Goal: Task Accomplishment & Management: Use online tool/utility

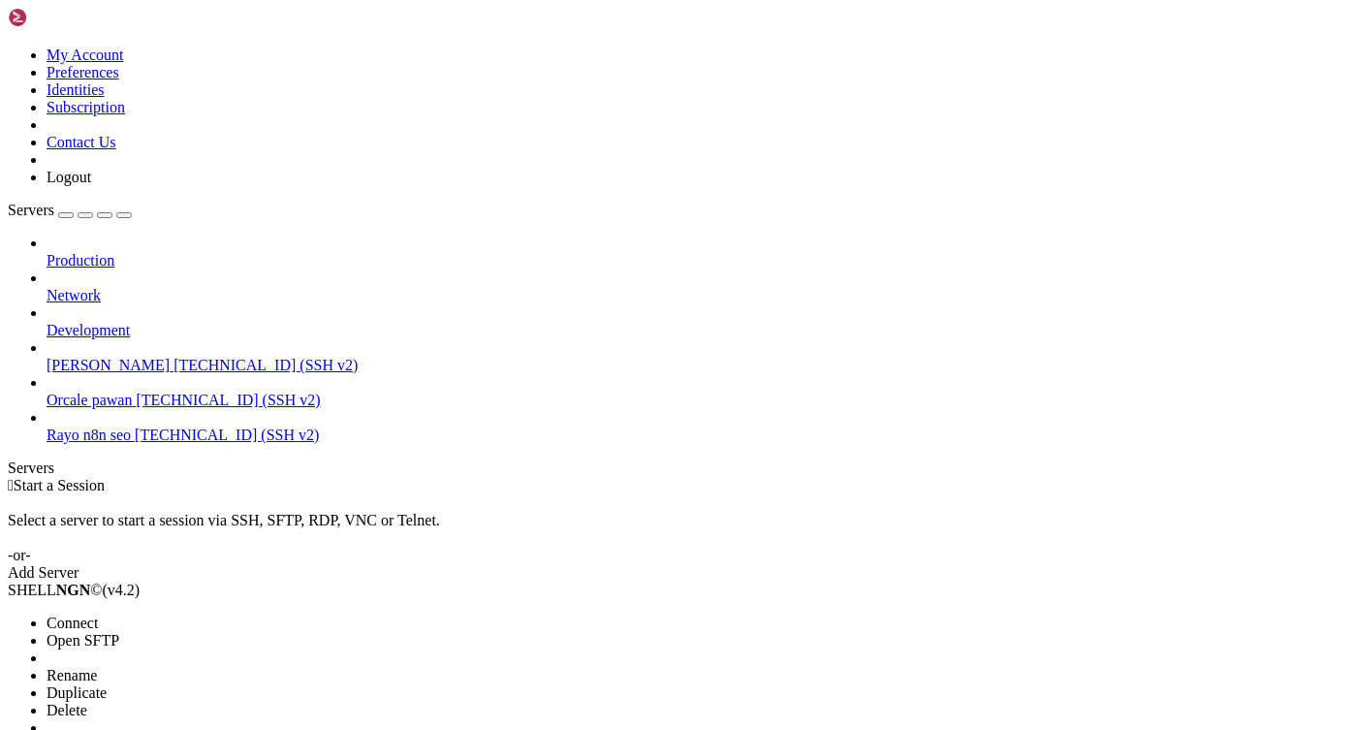
click at [98, 614] on span "Connect" at bounding box center [72, 622] width 51 height 16
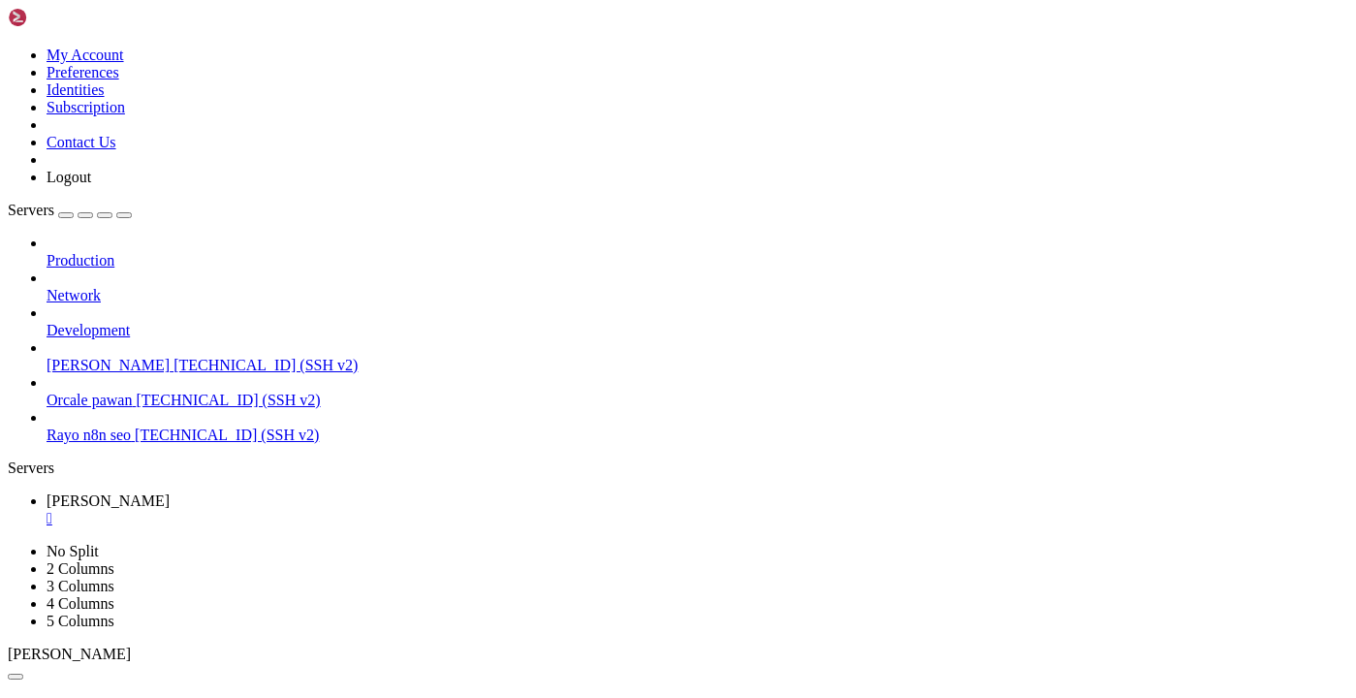
scroll to position [5446, 0]
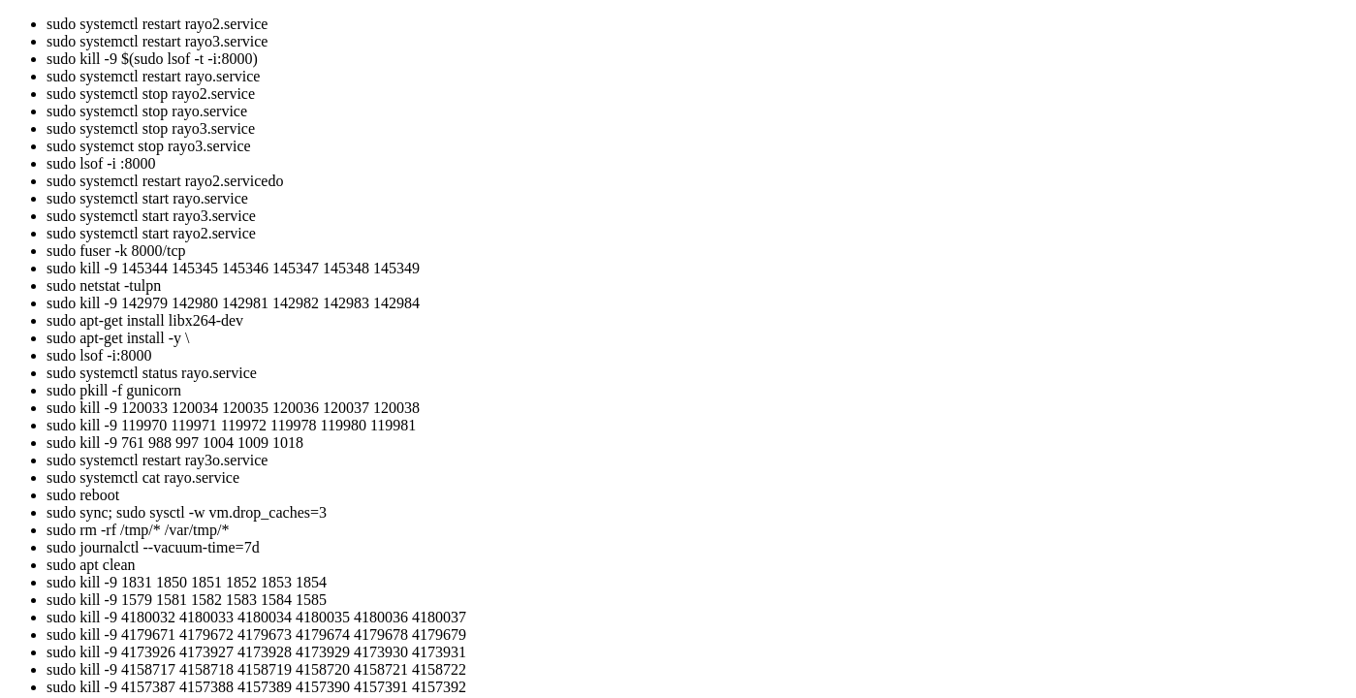
scroll to position [8943, 0]
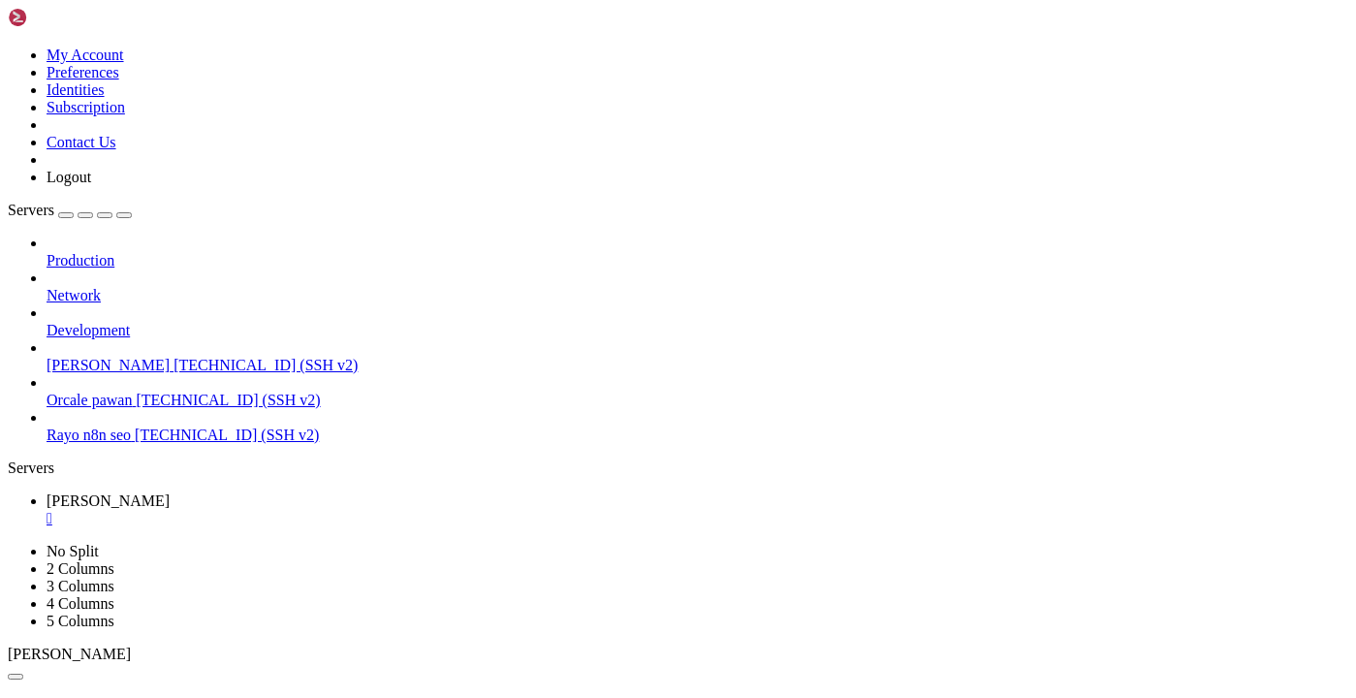
drag, startPoint x: 182, startPoint y: 1058, endPoint x: 41, endPoint y: 1478, distance: 442.8
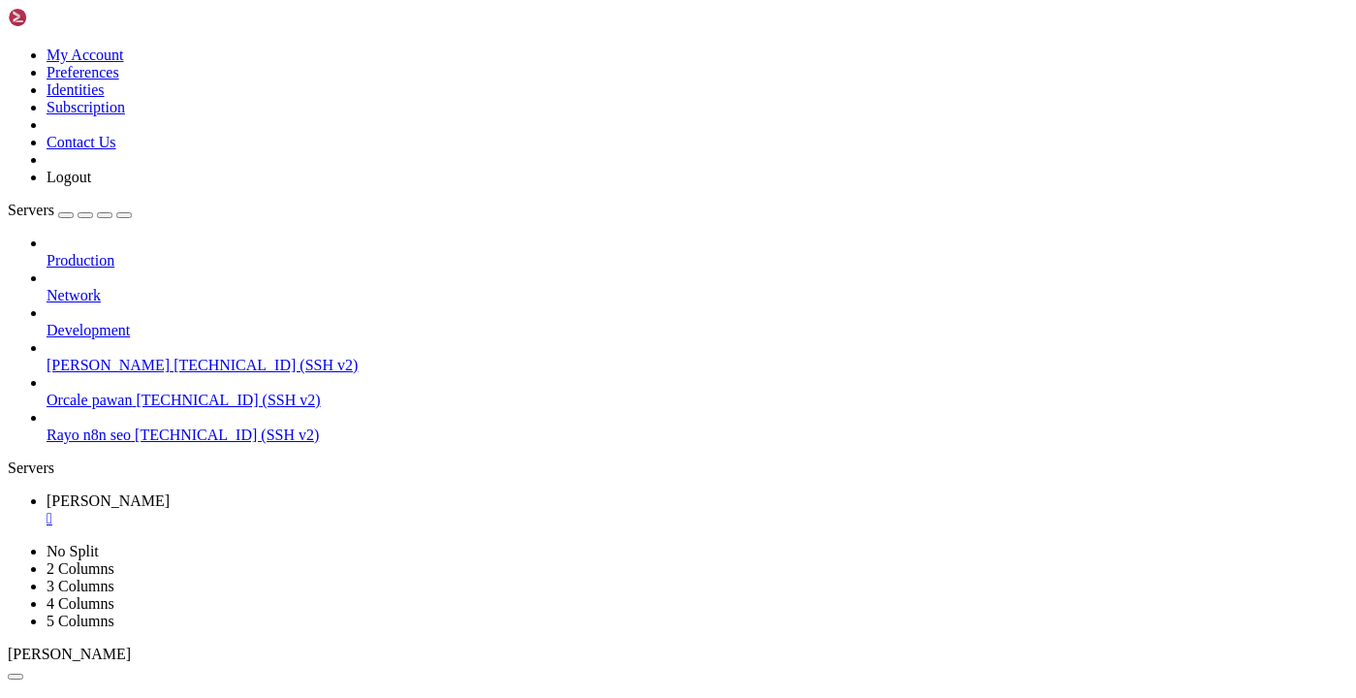
scroll to position [41062, 0]
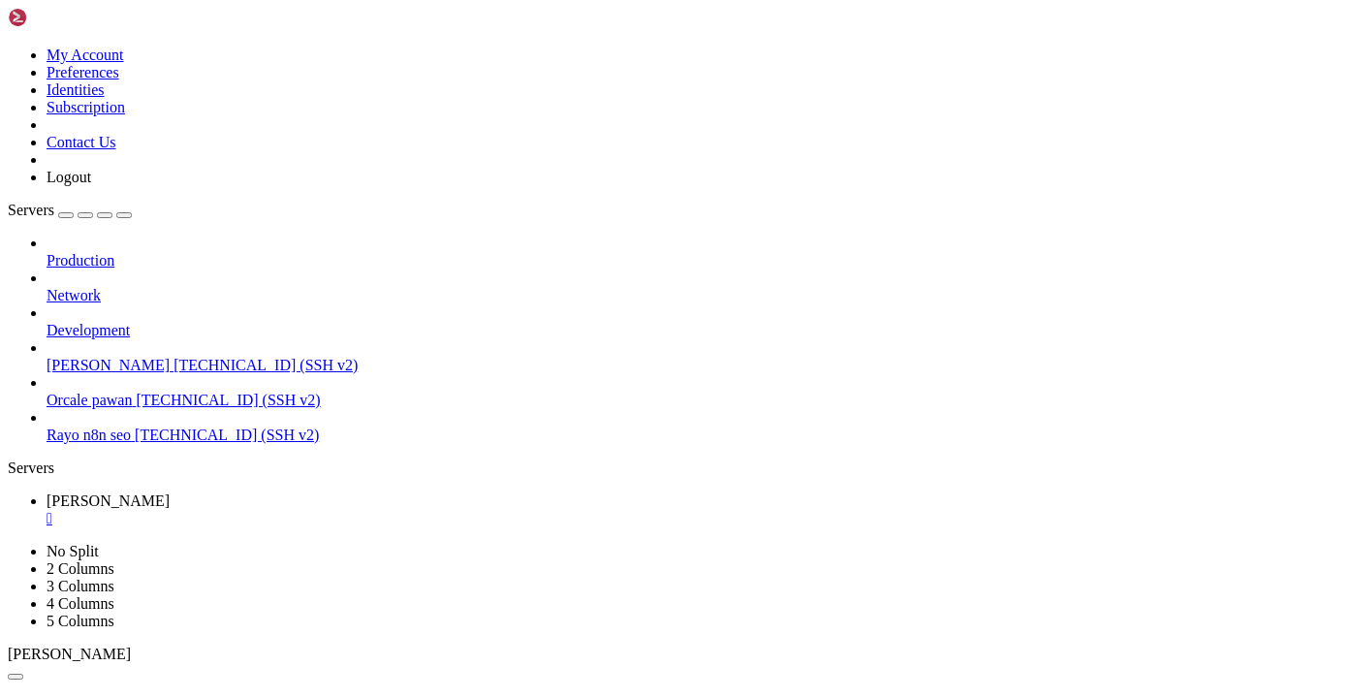
paste textarea "PROJECT_NAME=FastAPI_Project API_V1_STR=/api/v1 SUPABASE_URL=[URL][DOMAIN_NAME]…"
type textarea "PROJECT_NAME=FastAPI_Project API_V1_STR=/api/v1 SUPABASE_URL=[URL][DOMAIN_NAME]…"
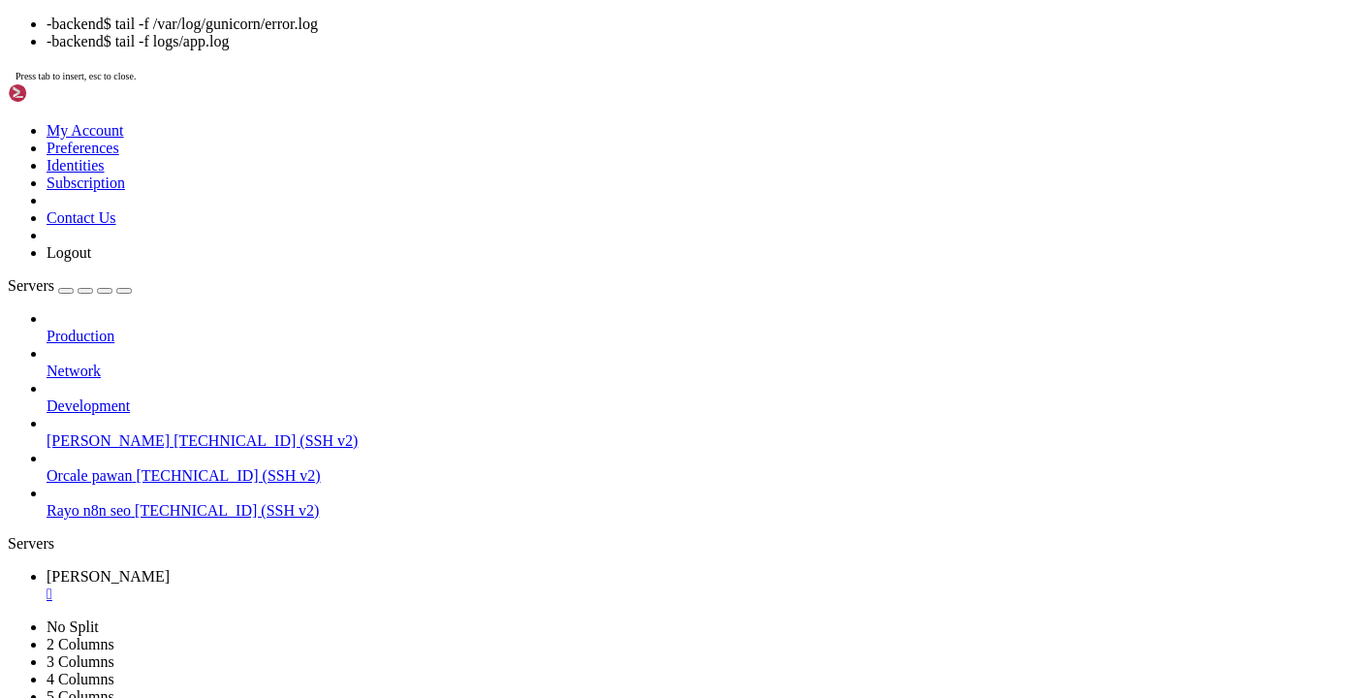
scroll to position [54840, 0]
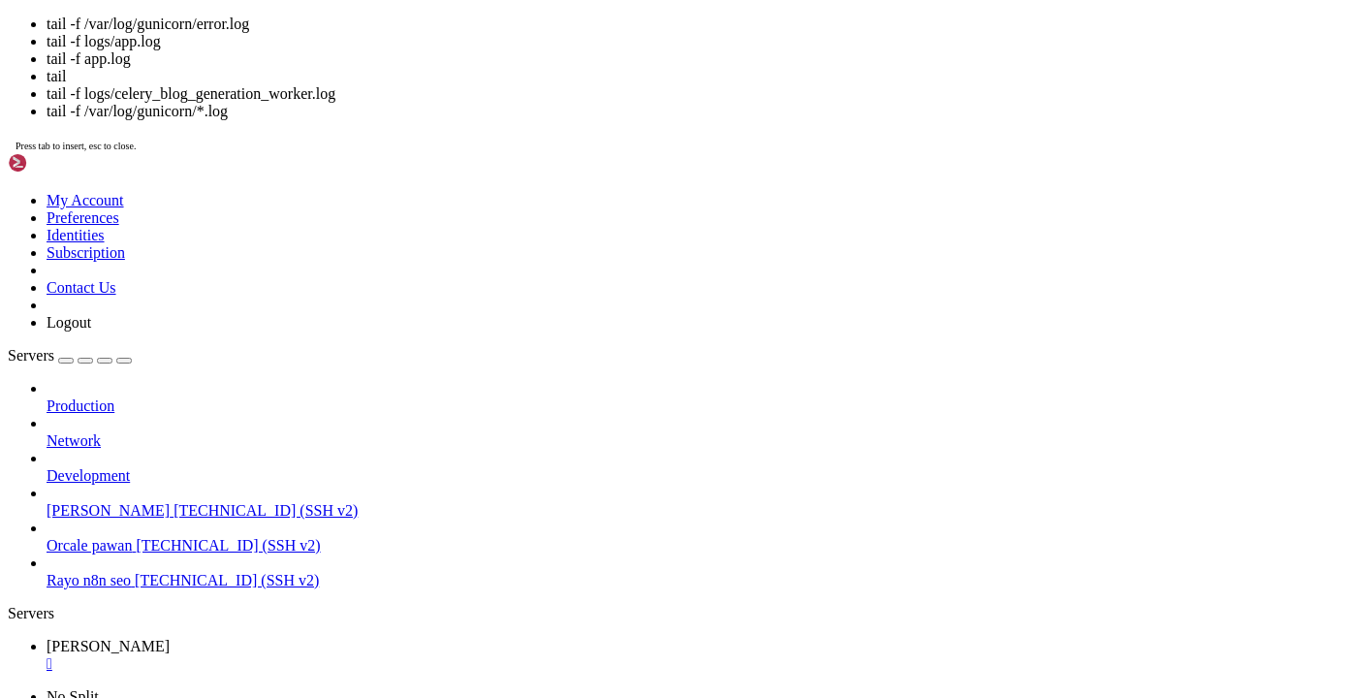
scroll to position [55130, 0]
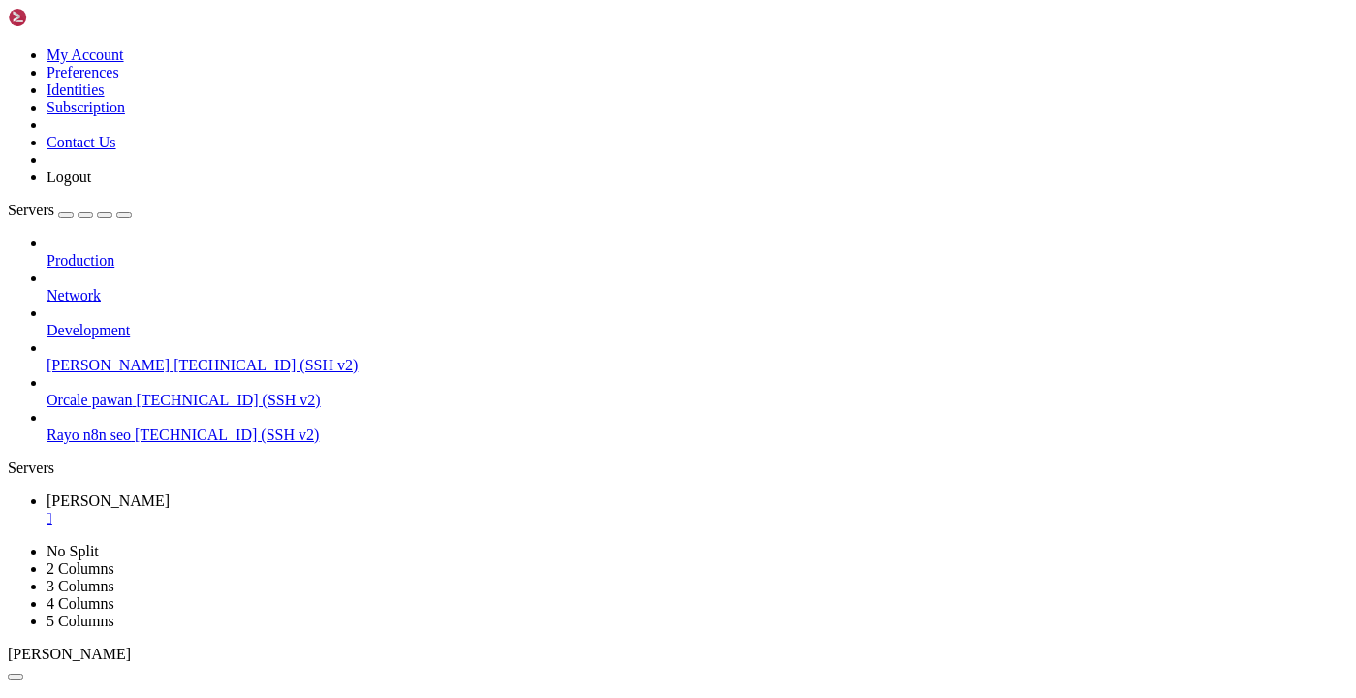
drag, startPoint x: 61, startPoint y: 1363, endPoint x: 28, endPoint y: 1239, distance: 128.3
drag, startPoint x: 612, startPoint y: 1307, endPoint x: 272, endPoint y: 860, distance: 561.4
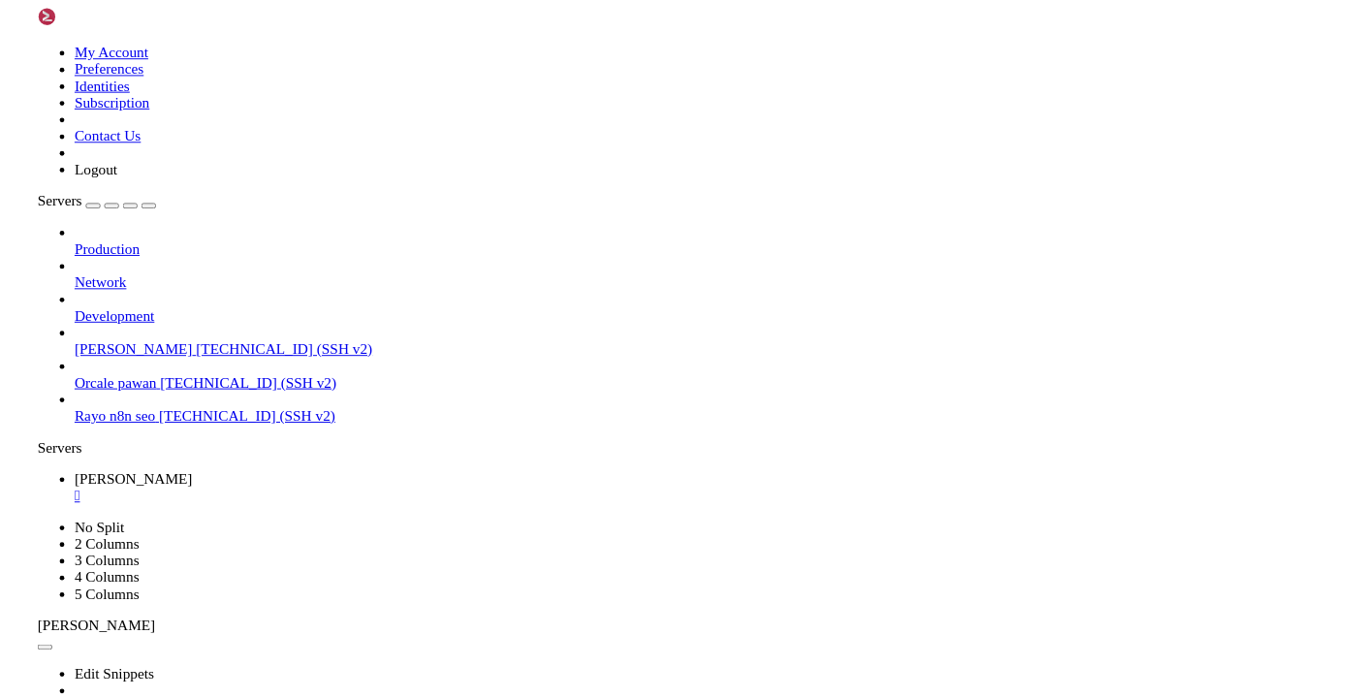
scroll to position [56741, 0]
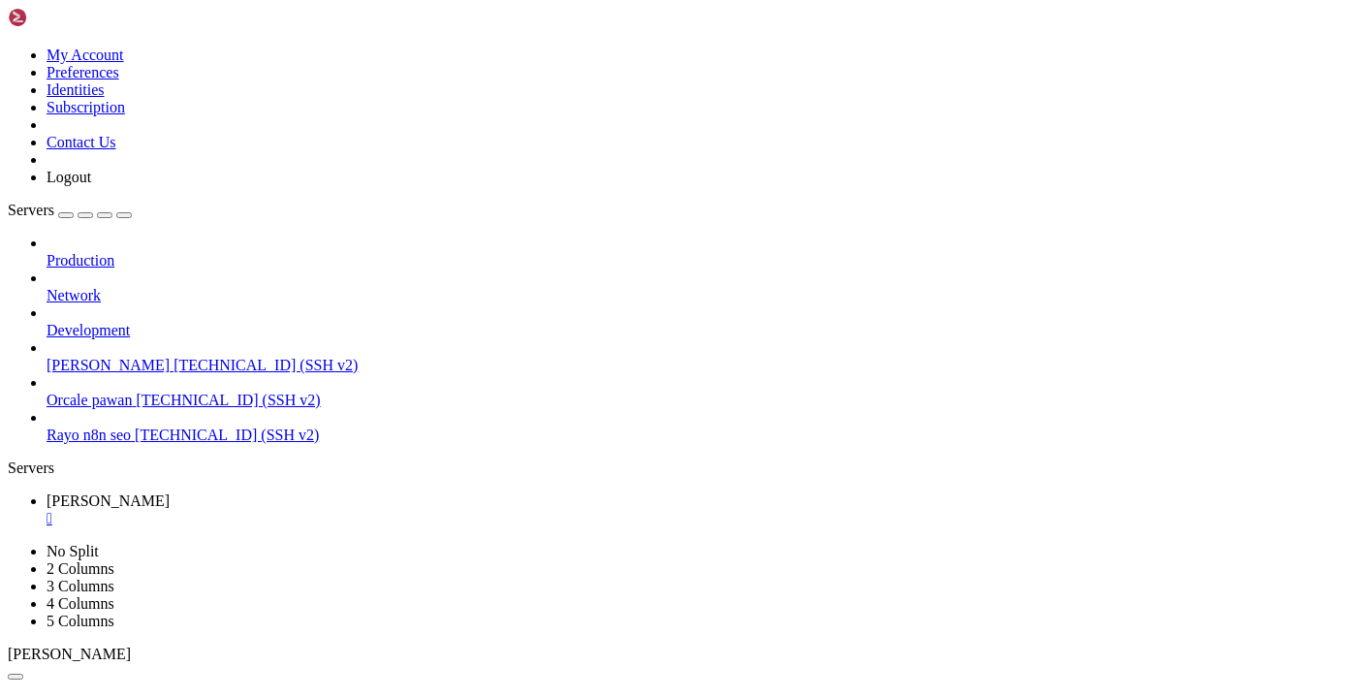
paste textarea "python -c "import google; print(google.__file__)""
type textarea "python -c "import google; print(google.__file__)""
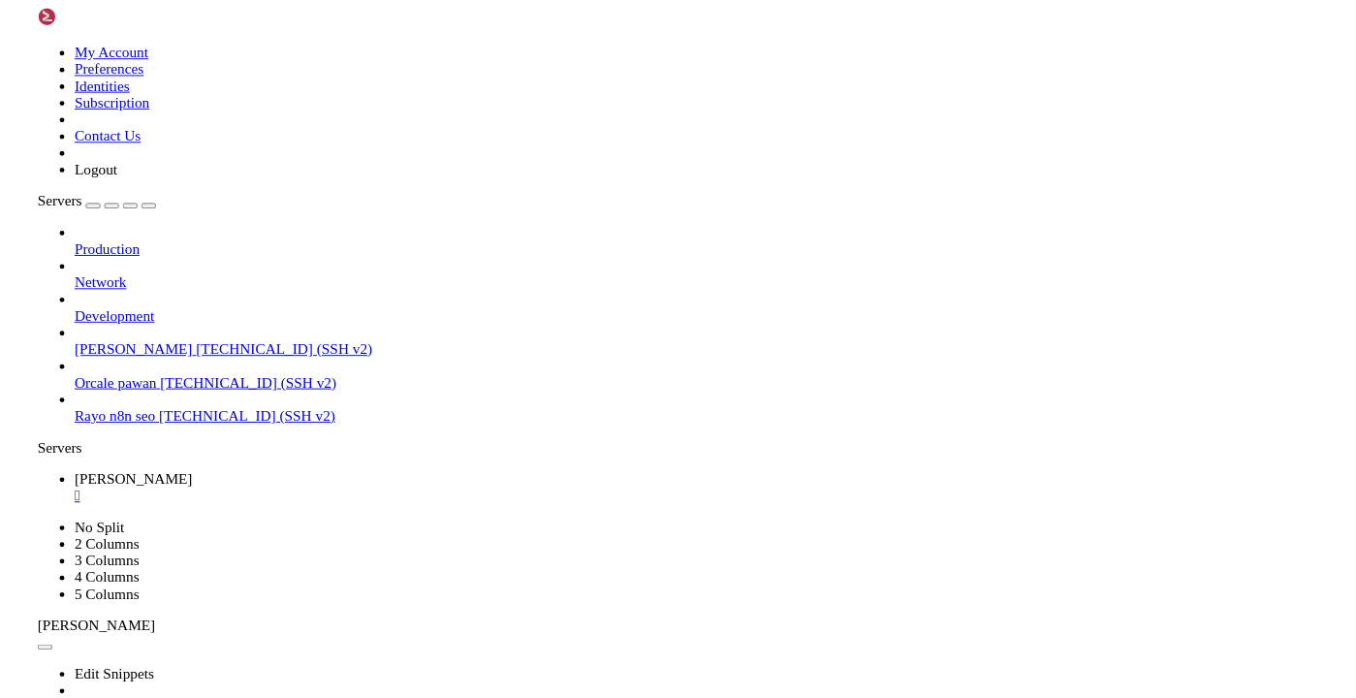
scroll to position [56774, 0]
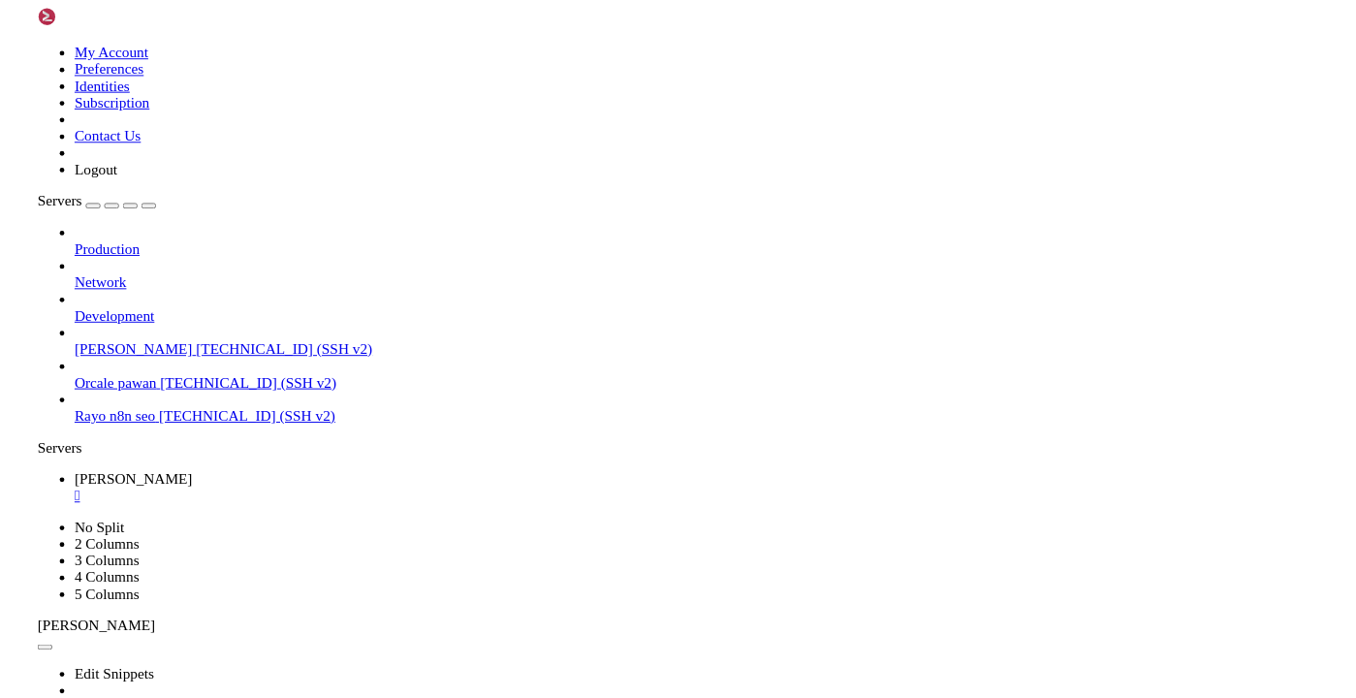
scroll to position [56918, 0]
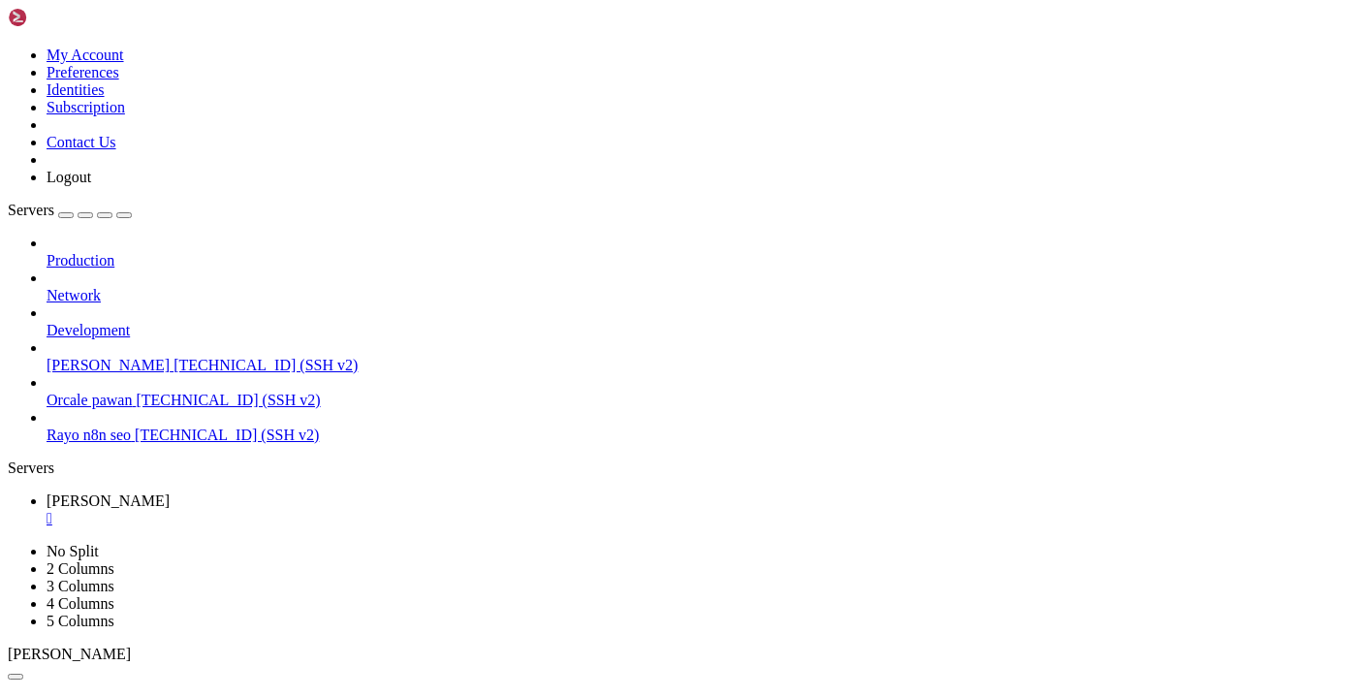
drag, startPoint x: 15, startPoint y: 1370, endPoint x: 50, endPoint y: 1383, distance: 38.0
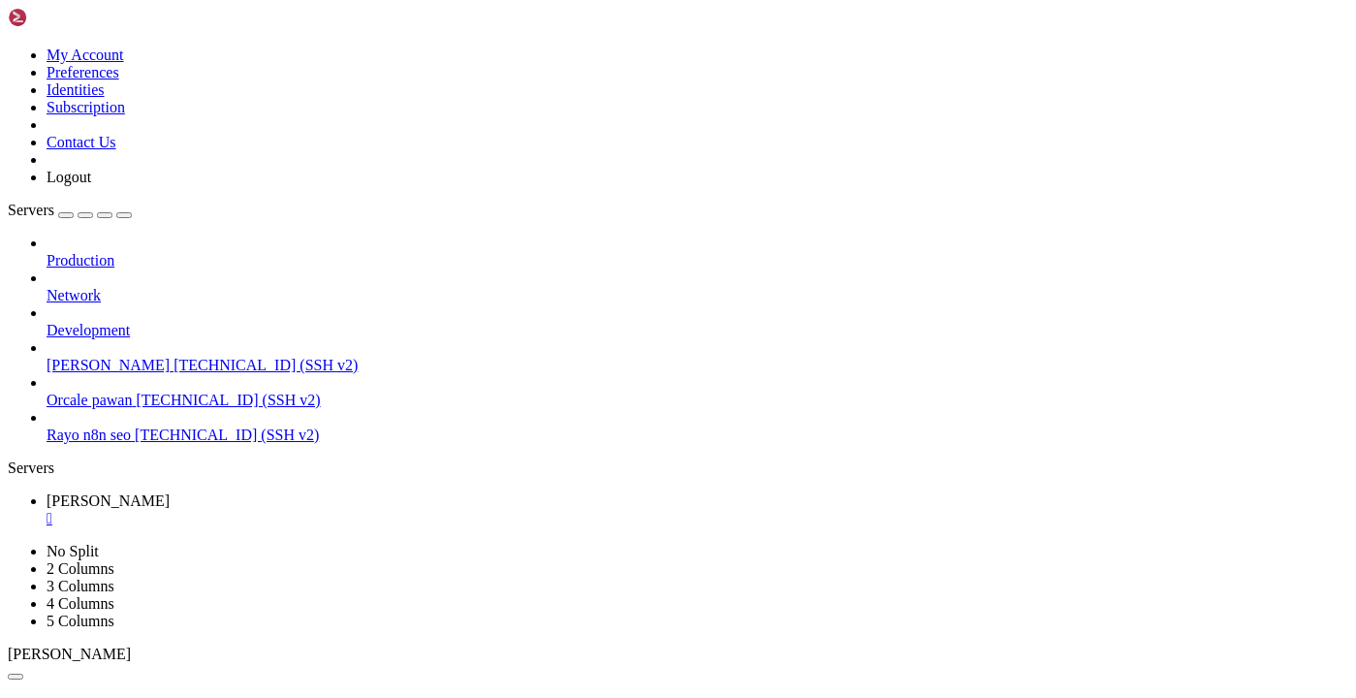
drag, startPoint x: 65, startPoint y: 1385, endPoint x: 45, endPoint y: 1374, distance: 23.0
copy div "v) ubuntu@dev-rayo : ~/Rayo-backend $ python -c "import google; print(google.__…"
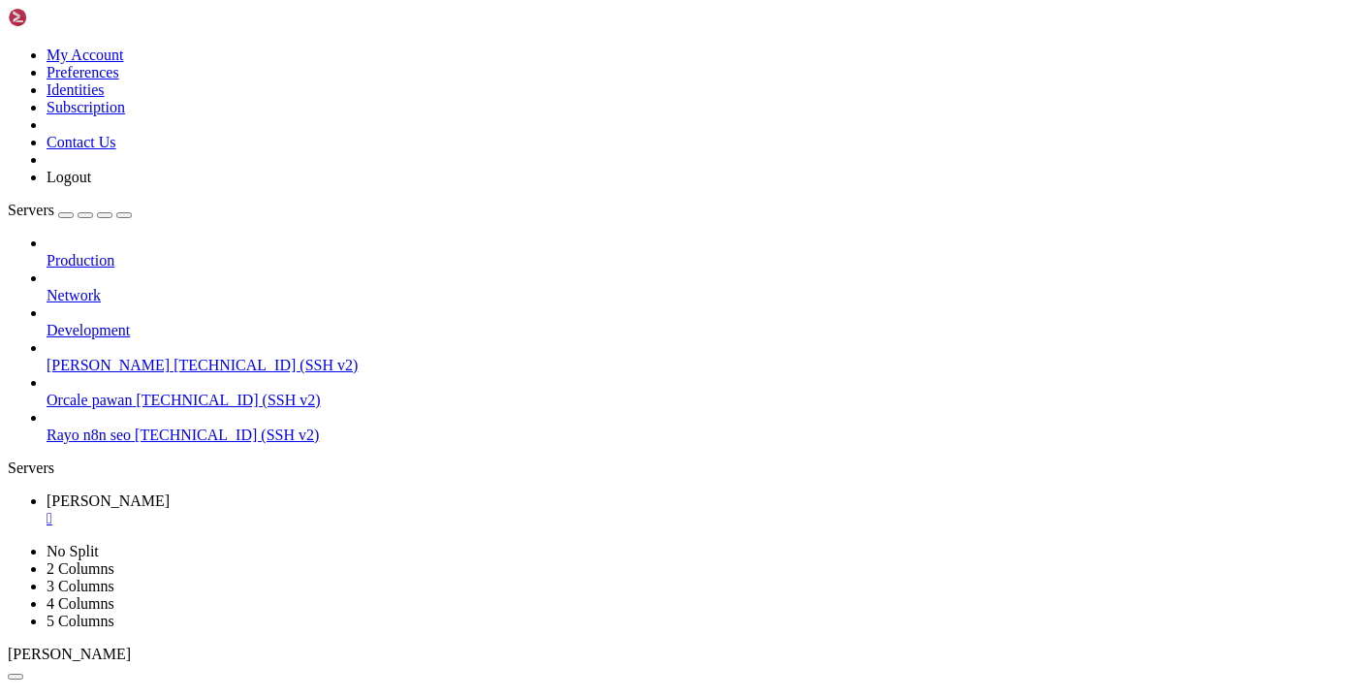
drag, startPoint x: 629, startPoint y: 1383, endPoint x: 891, endPoint y: 902, distance: 547.6
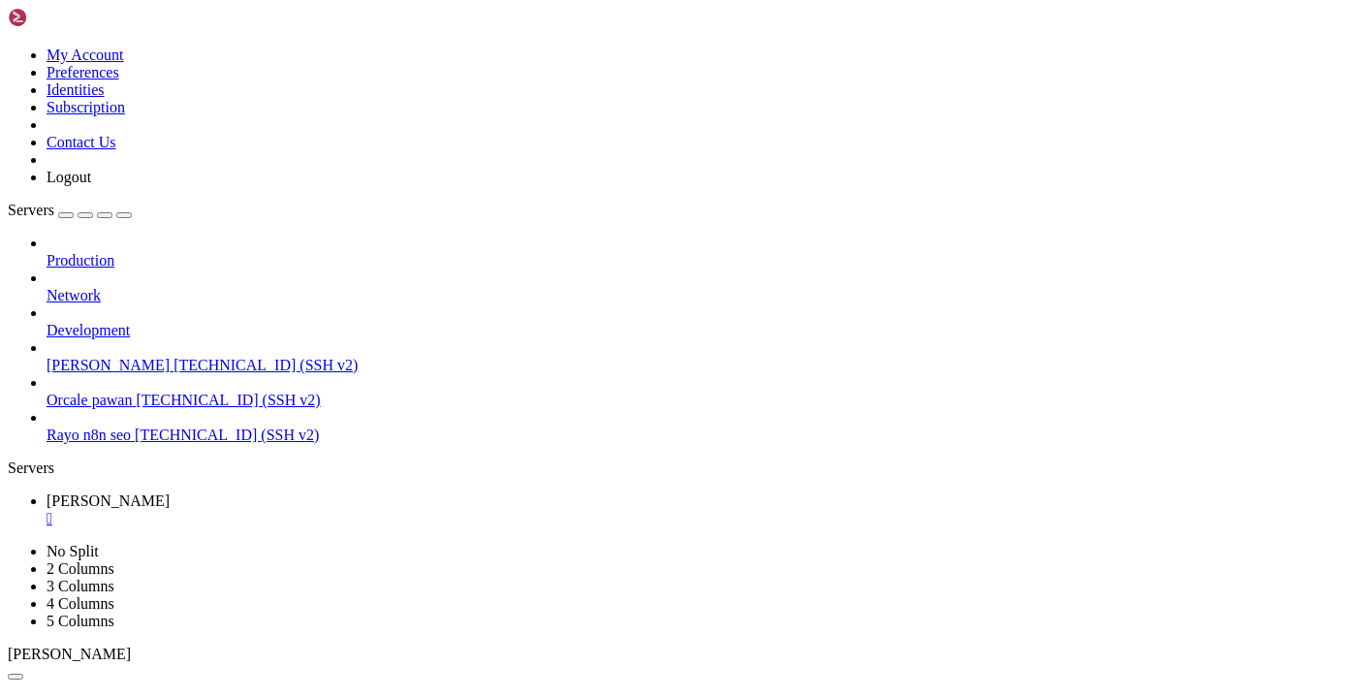
drag, startPoint x: 16, startPoint y: 1363, endPoint x: 620, endPoint y: 1389, distance: 605.2
copy div "(venv) ubuntu@dev-rayo : ~/Rayo-backend $ python -c "import google; print(googl…"
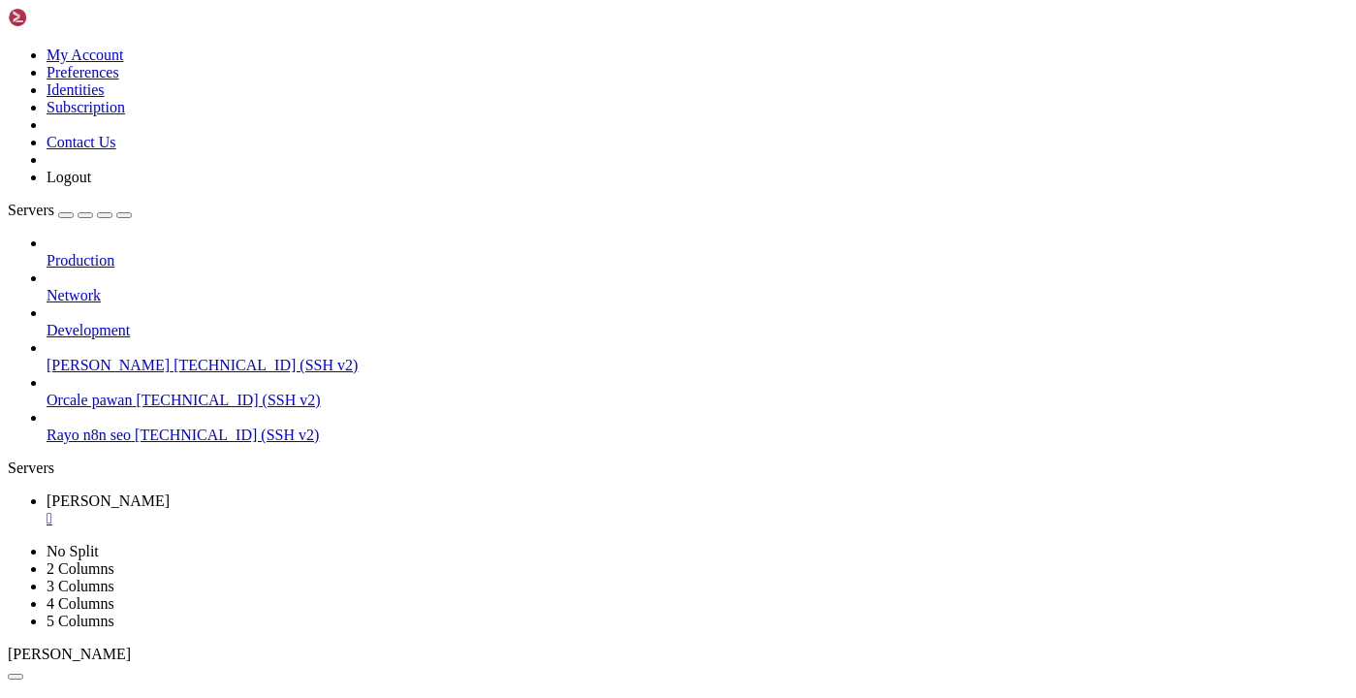
drag, startPoint x: 46, startPoint y: 1368, endPoint x: 22, endPoint y: 988, distance: 380.5
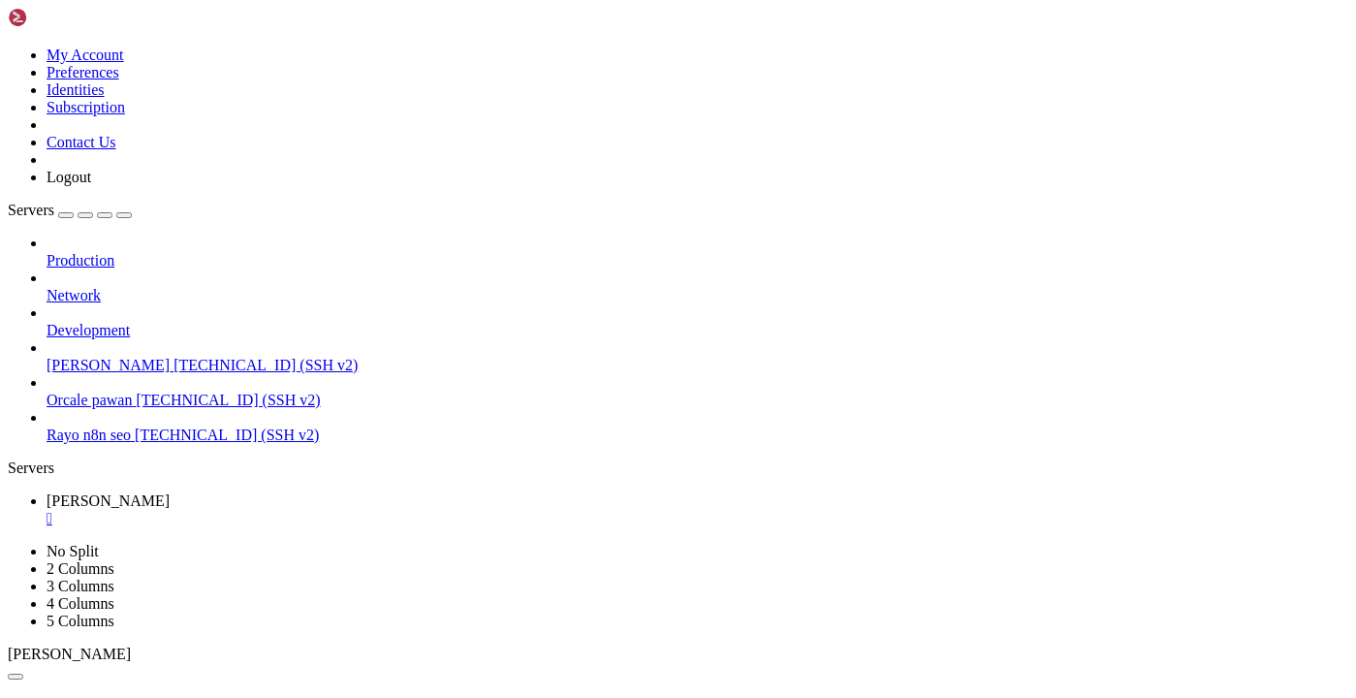
click at [346, 510] on div "" at bounding box center [697, 518] width 1301 height 17
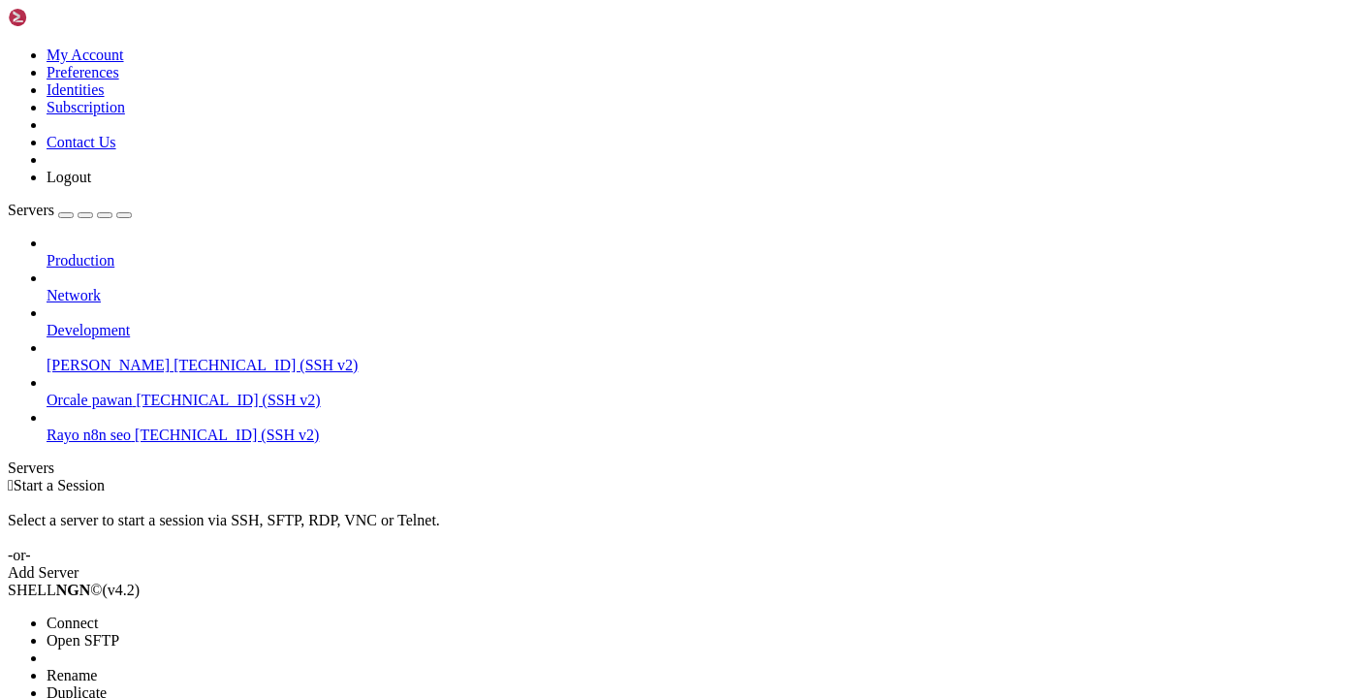
click at [98, 614] on span "Connect" at bounding box center [72, 622] width 51 height 16
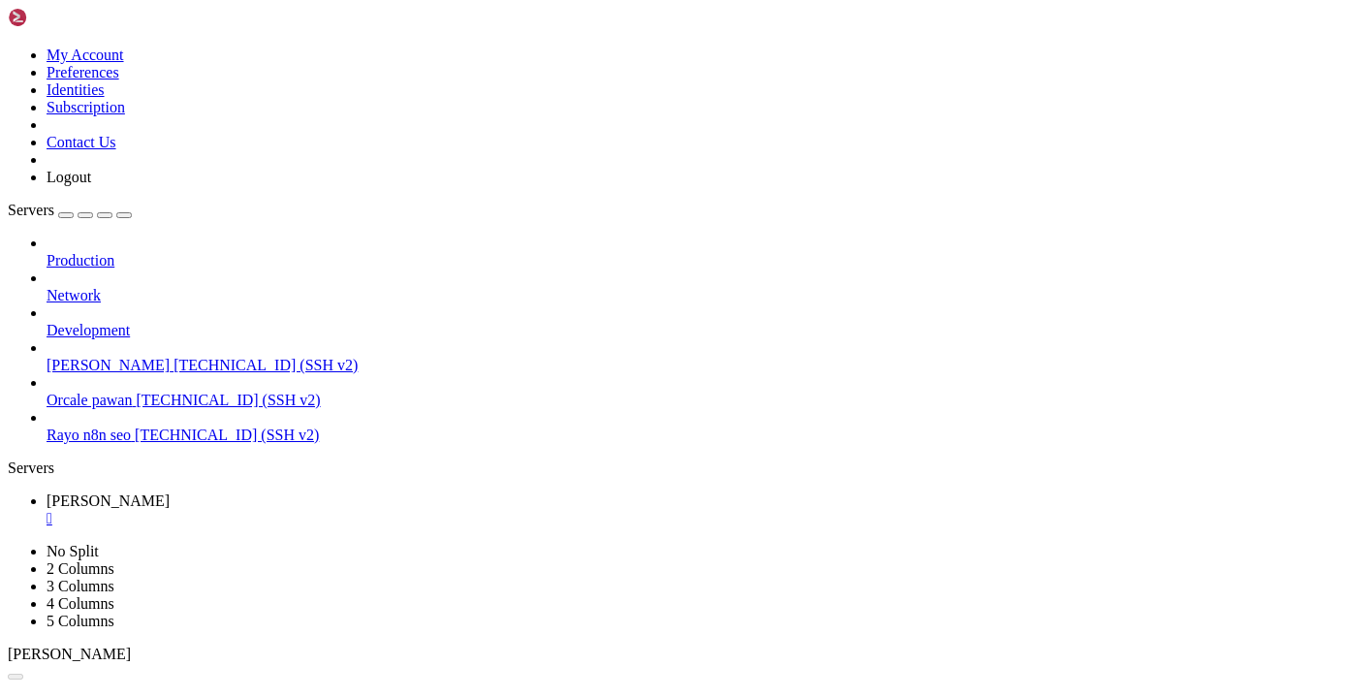
scroll to position [0, 0]
click at [957, 492] on ul "Dev rayo " at bounding box center [678, 509] width 1340 height 35
paste textarea "pip list | grep google-genai"
type textarea "pip list | grep google-genai"
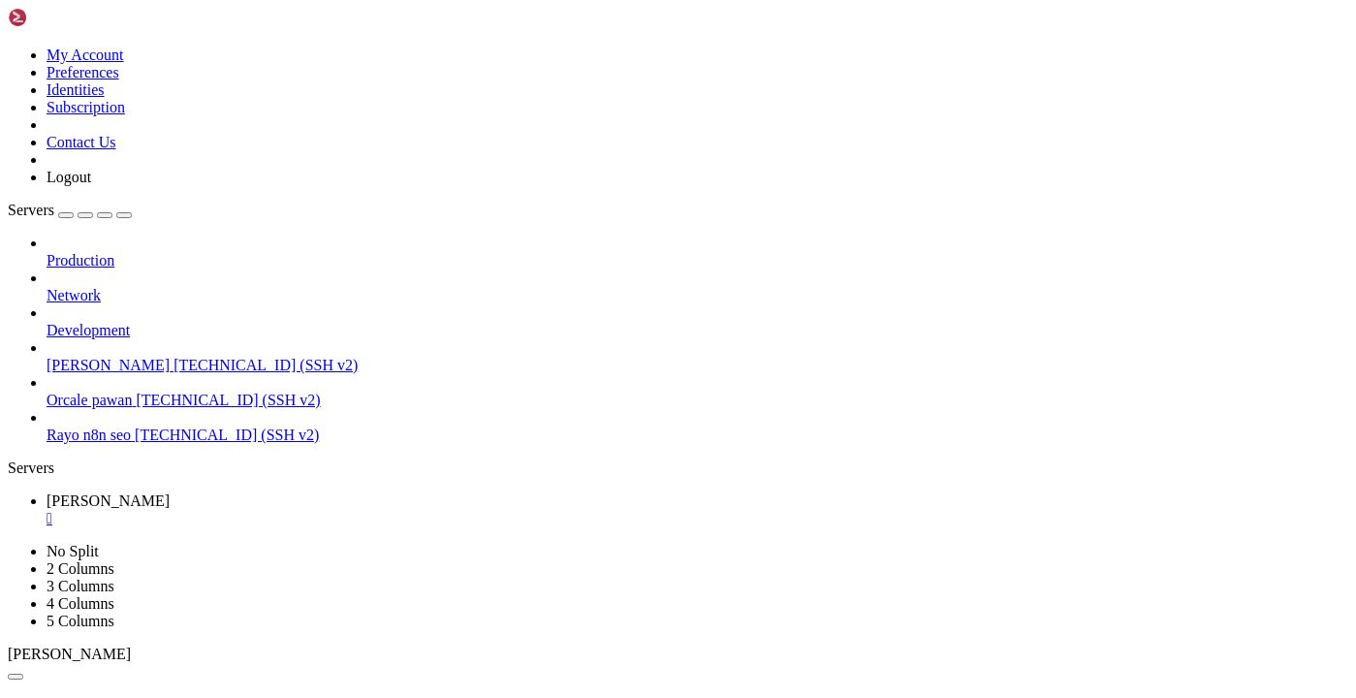
scroll to position [15, 0]
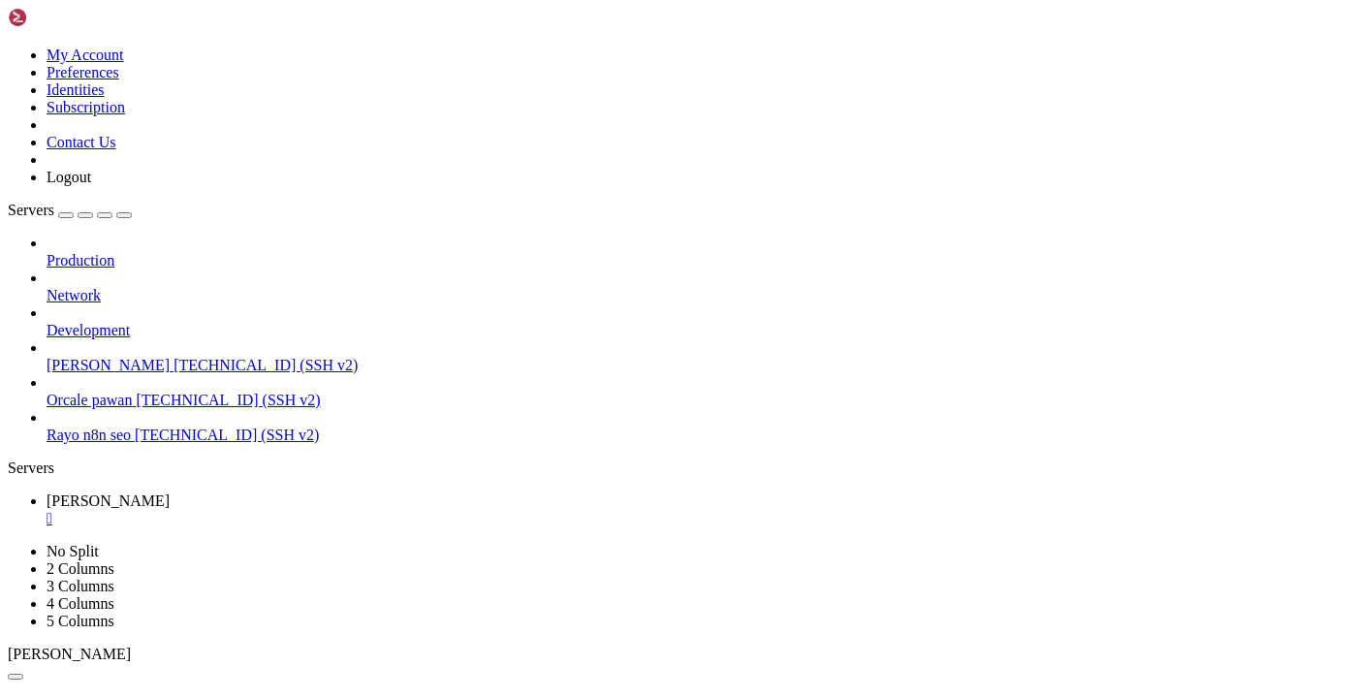
paste textarea "pip uninstall google -y"
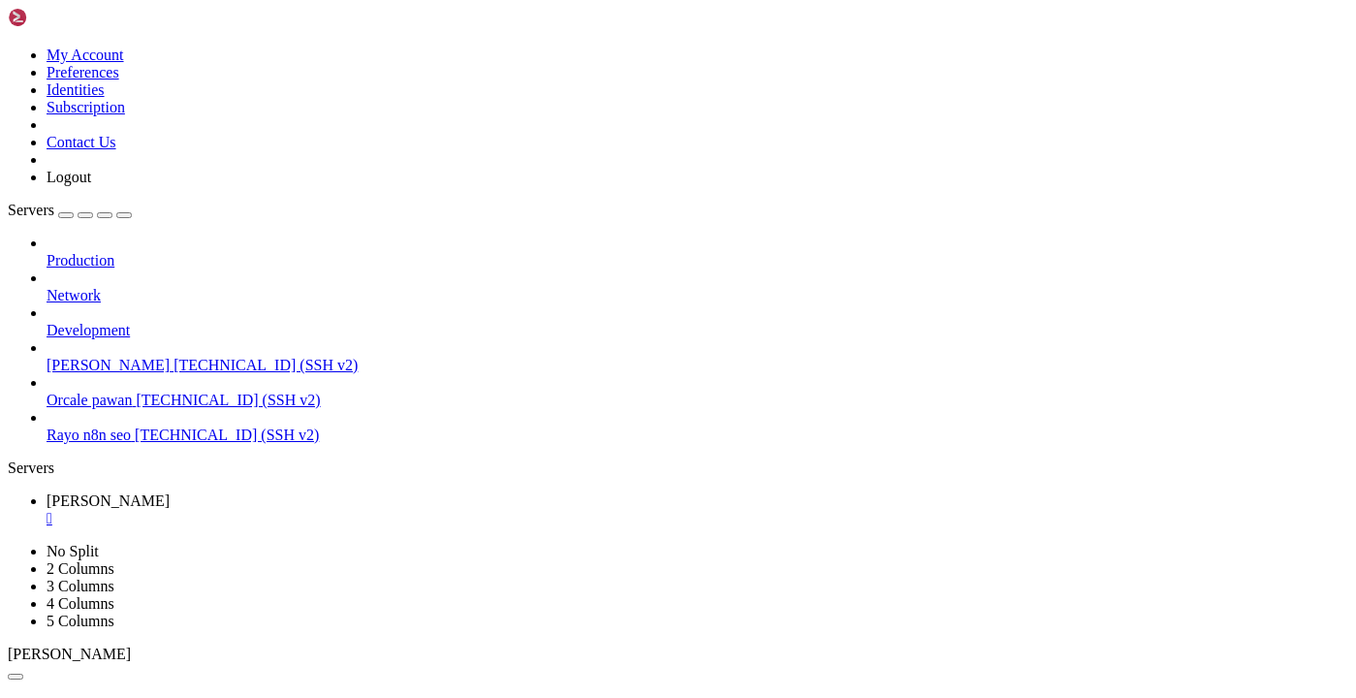
type textarea "pip uninstall google -y"
drag, startPoint x: 17, startPoint y: 1170, endPoint x: 756, endPoint y: 1381, distance: 768.0
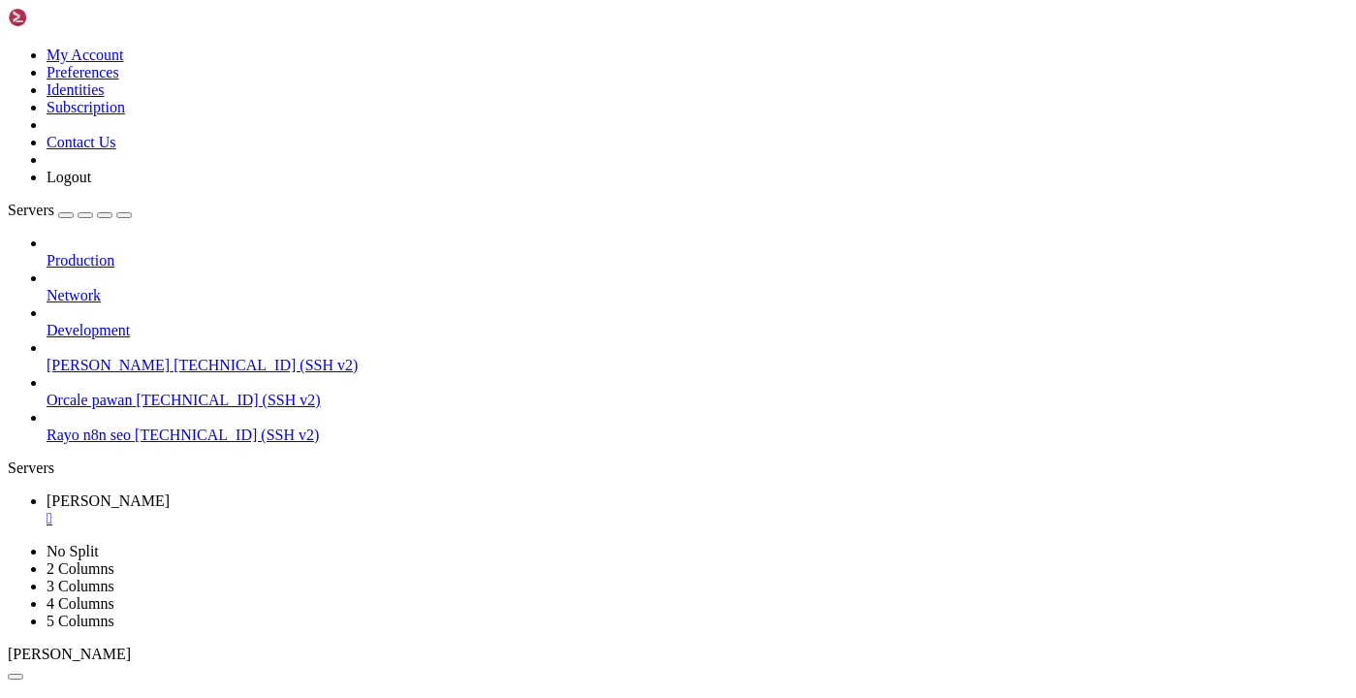
drag, startPoint x: 16, startPoint y: 1195, endPoint x: 283, endPoint y: 1319, distance: 294.8
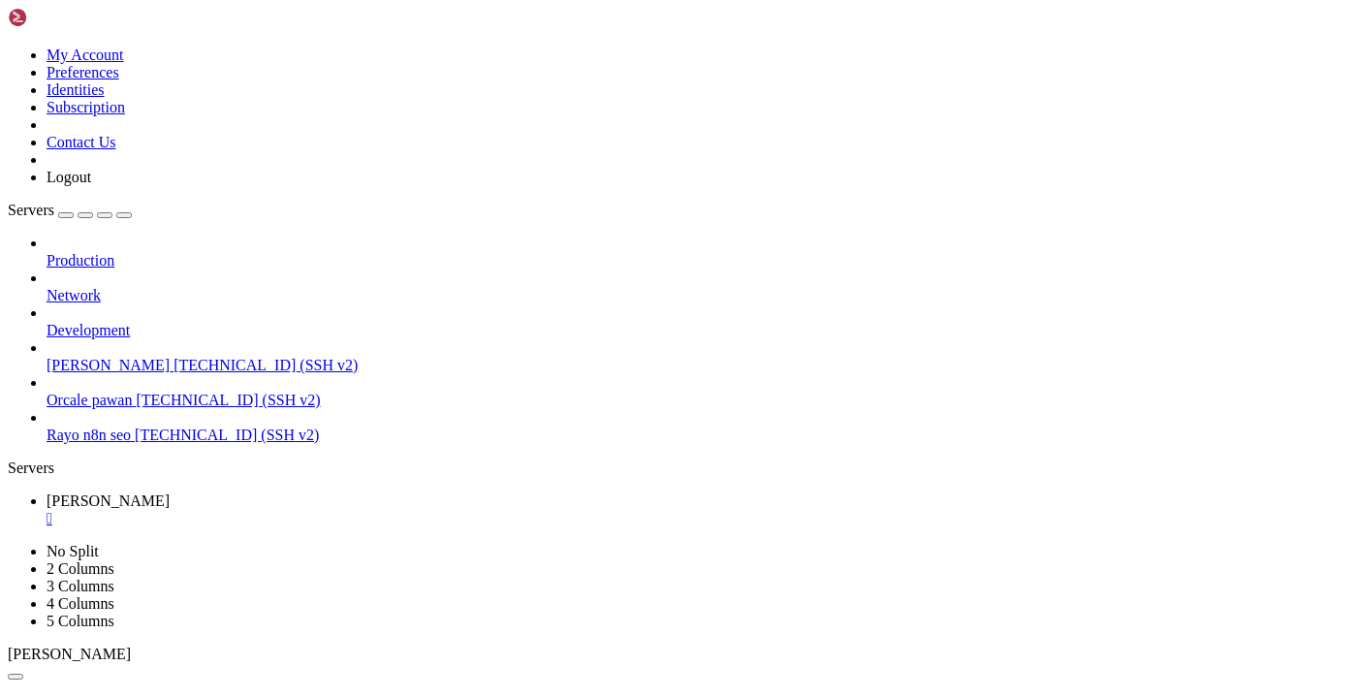
scroll to position [4528, 0]
drag, startPoint x: 81, startPoint y: 1404, endPoint x: 27, endPoint y: 932, distance: 475.0
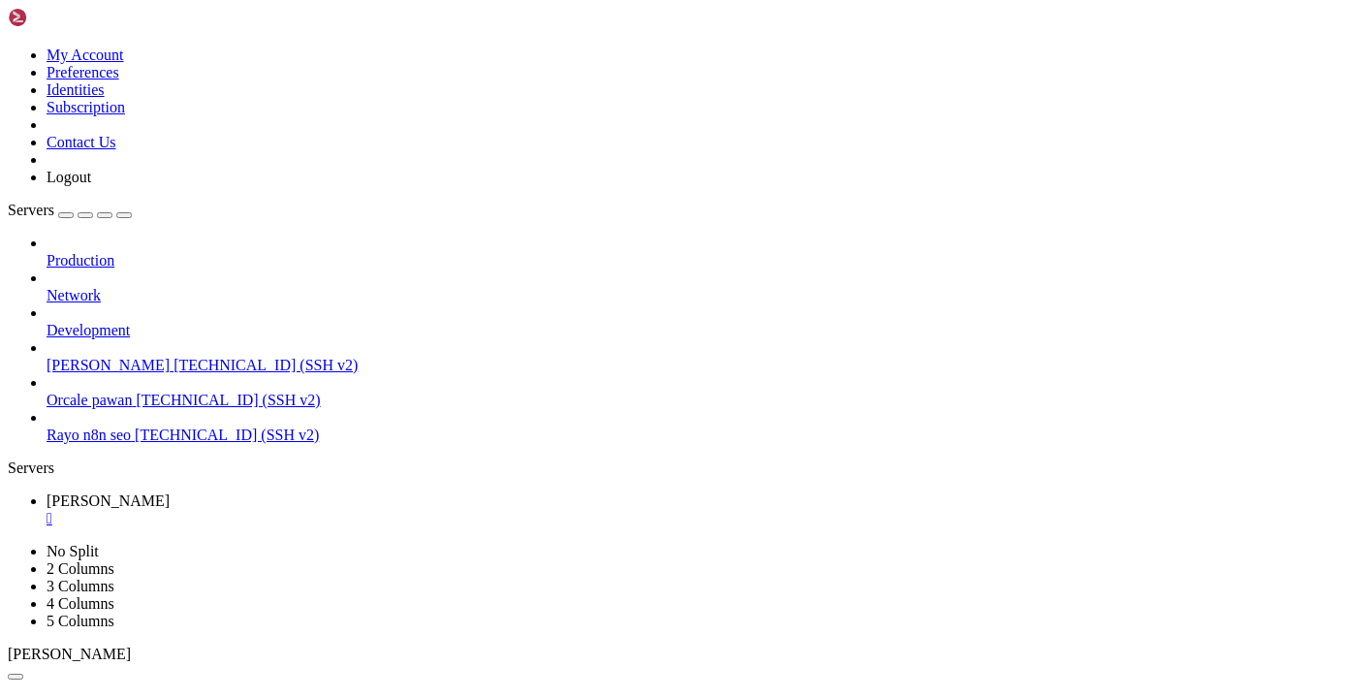
scroll to position [7247, 0]
drag, startPoint x: 18, startPoint y: 1142, endPoint x: 279, endPoint y: 1316, distance: 313.1
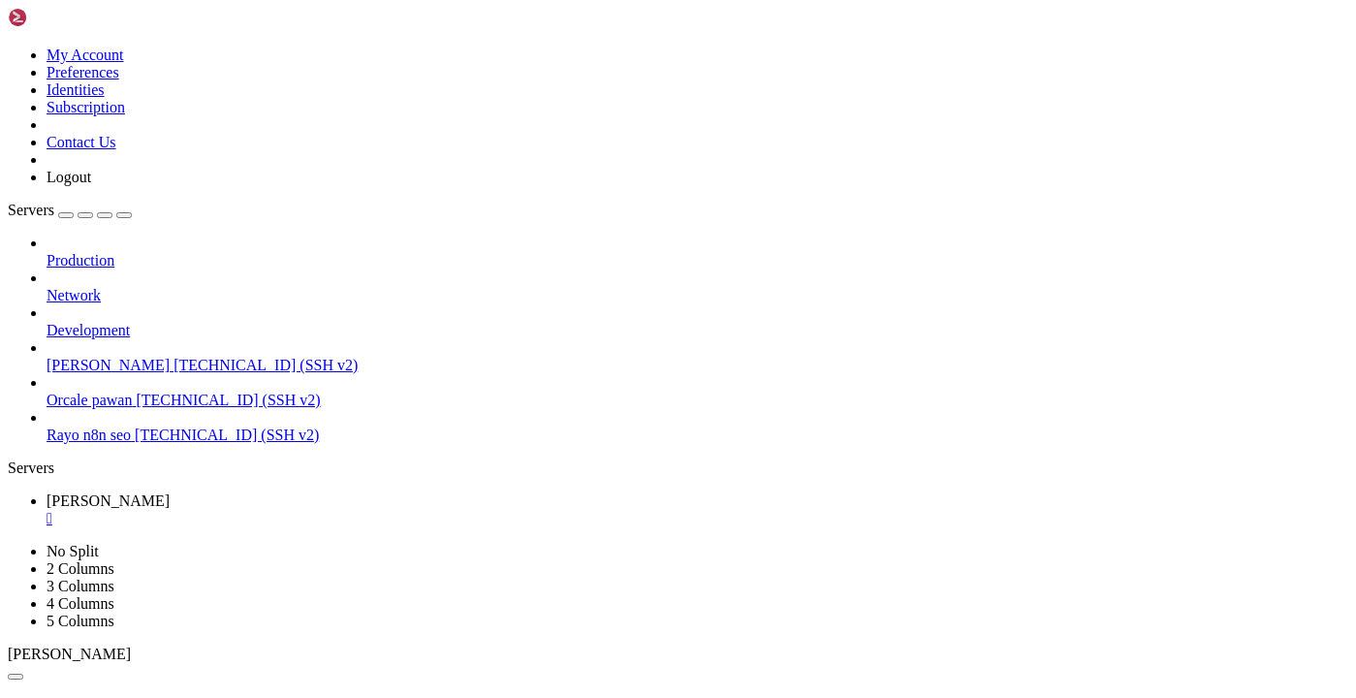
scroll to position [7397, 0]
copy div "d3a5082f4c38e4a1474030 [[DATE] 08:17:06,558: ERROR/ForkPoolWorker-3] Error in g…"
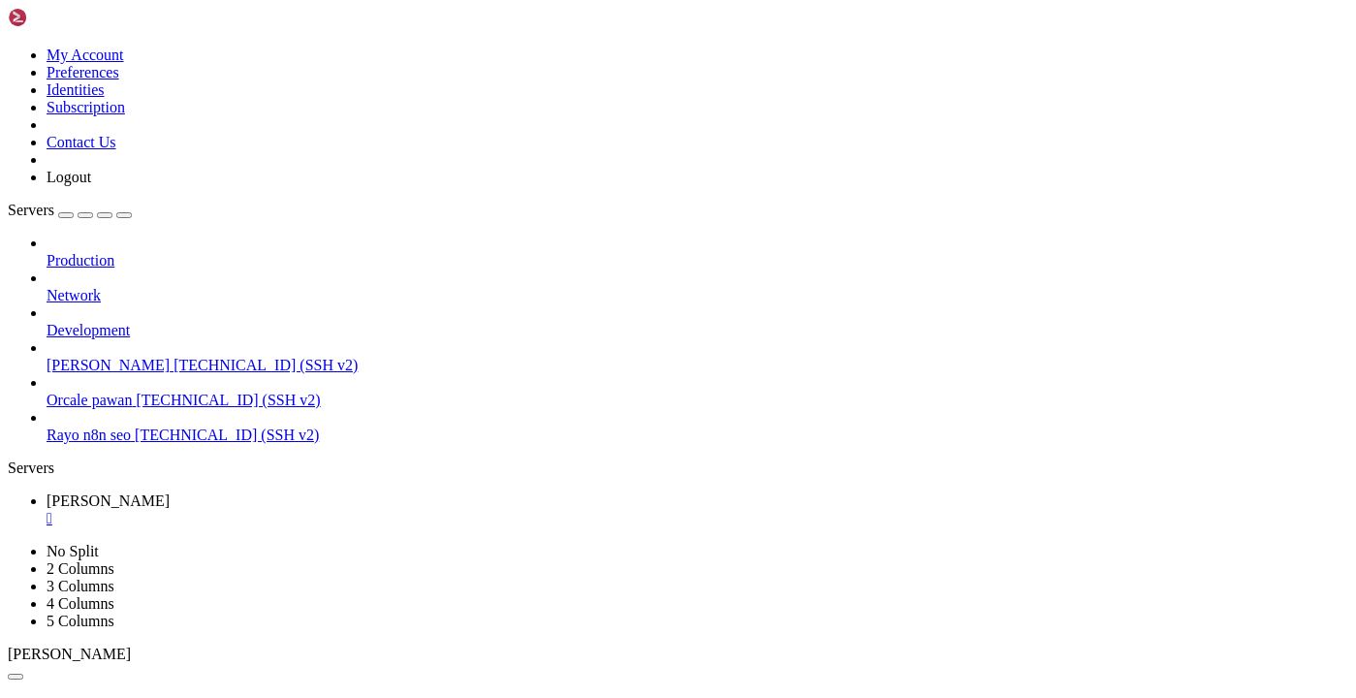
click at [354, 510] on div "" at bounding box center [697, 518] width 1301 height 17
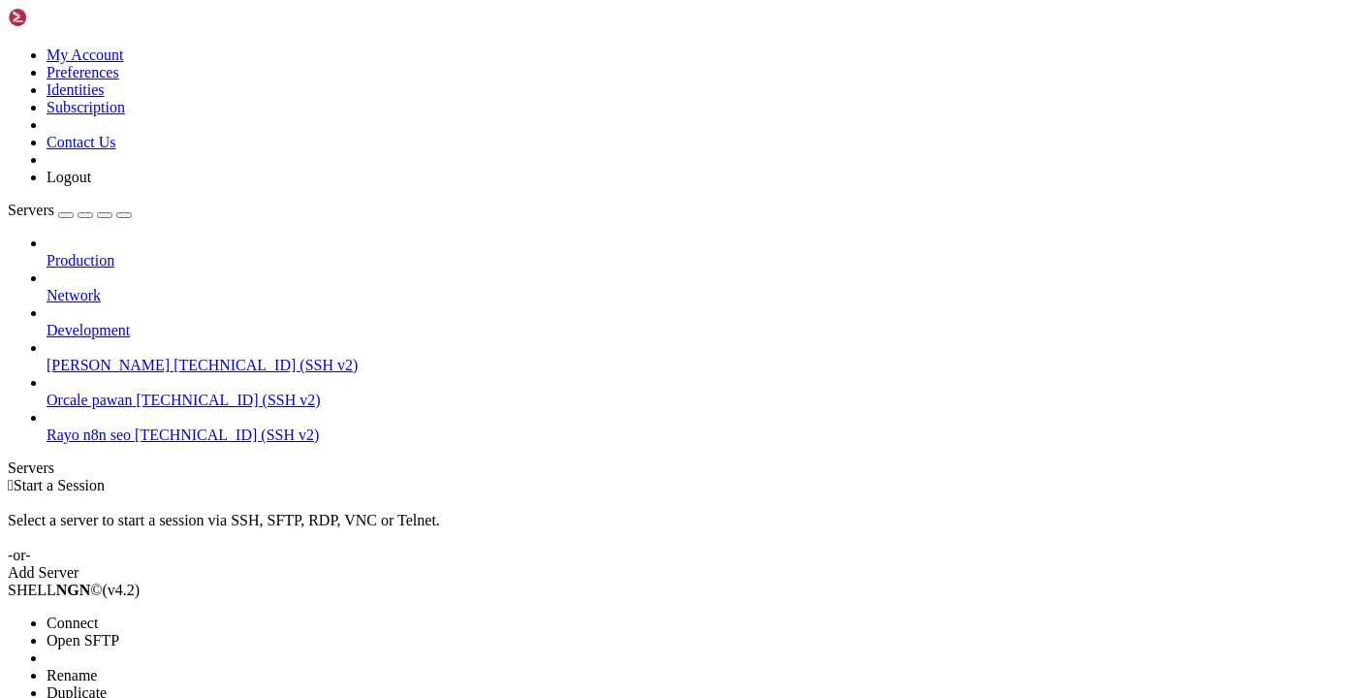
click at [98, 614] on span "Connect" at bounding box center [72, 622] width 51 height 16
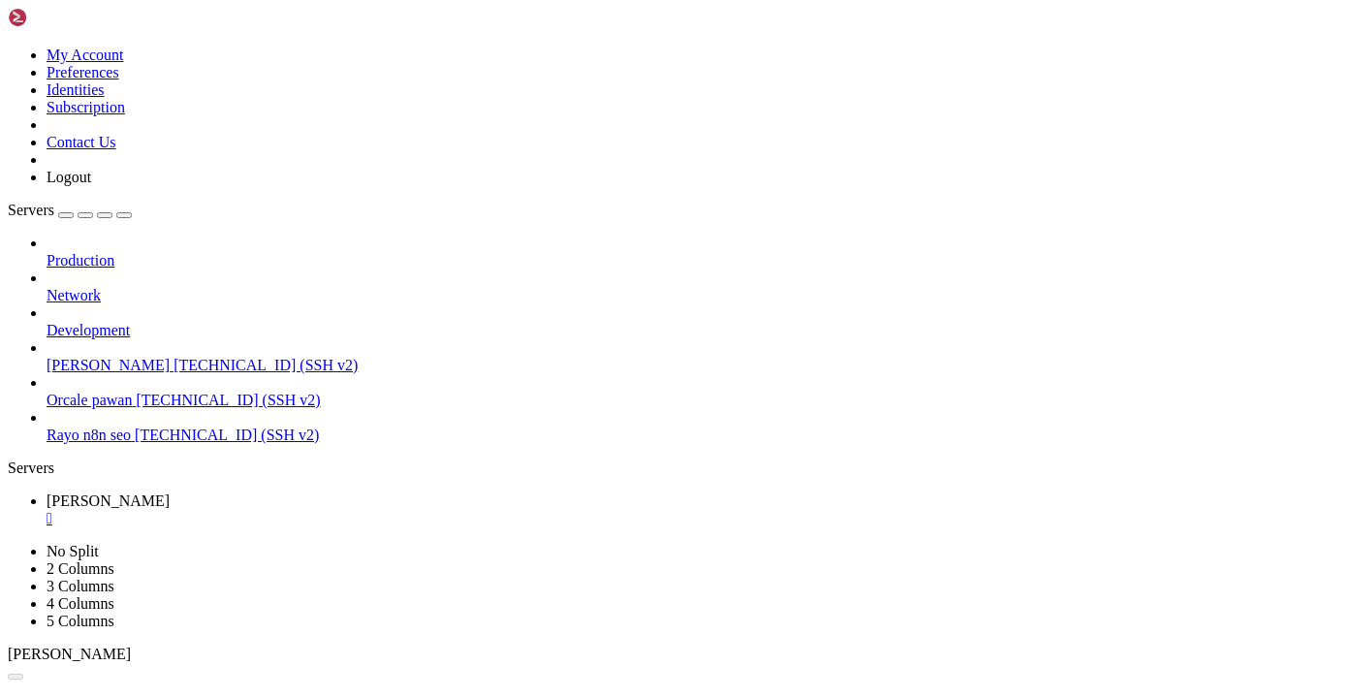
scroll to position [0, 0]
click at [109, 357] on link "[PERSON_NAME] [TECHNICAL_ID] (SSH v2)" at bounding box center [697, 365] width 1301 height 17
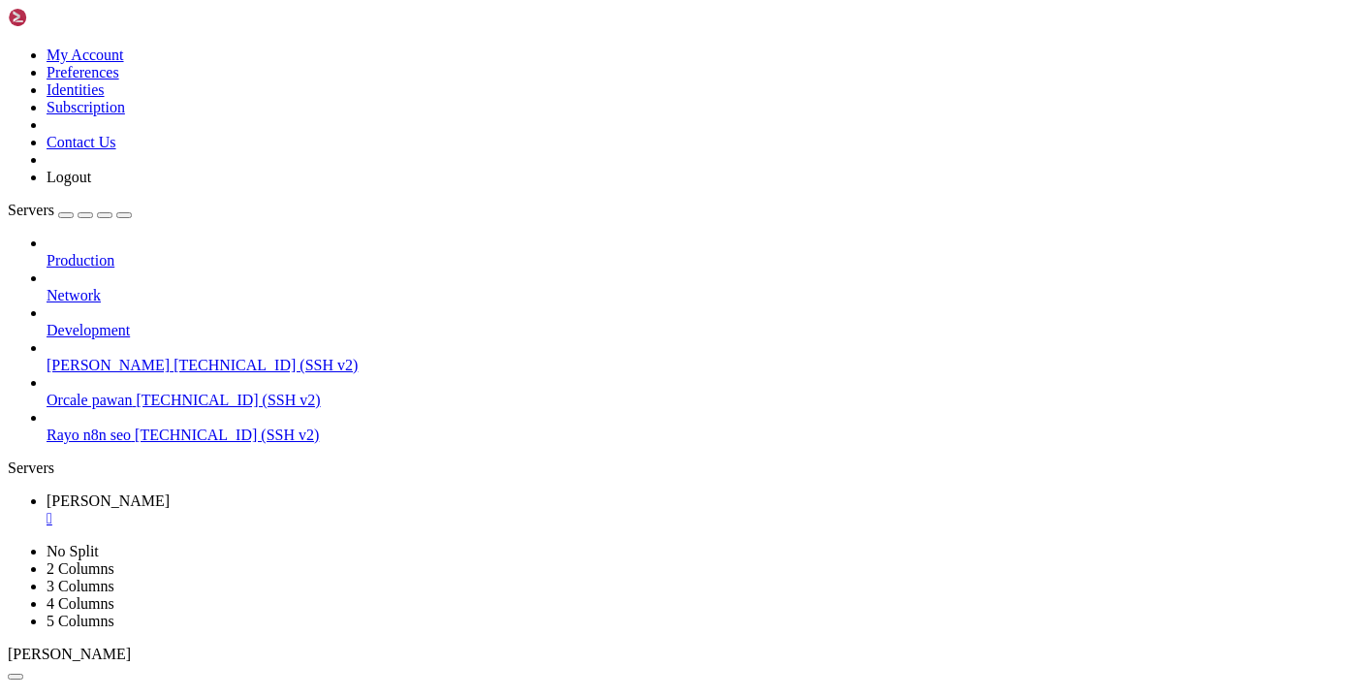
scroll to position [419, 0]
drag, startPoint x: 16, startPoint y: 916, endPoint x: 263, endPoint y: 1395, distance: 539.1
